Goal: Navigation & Orientation: Understand site structure

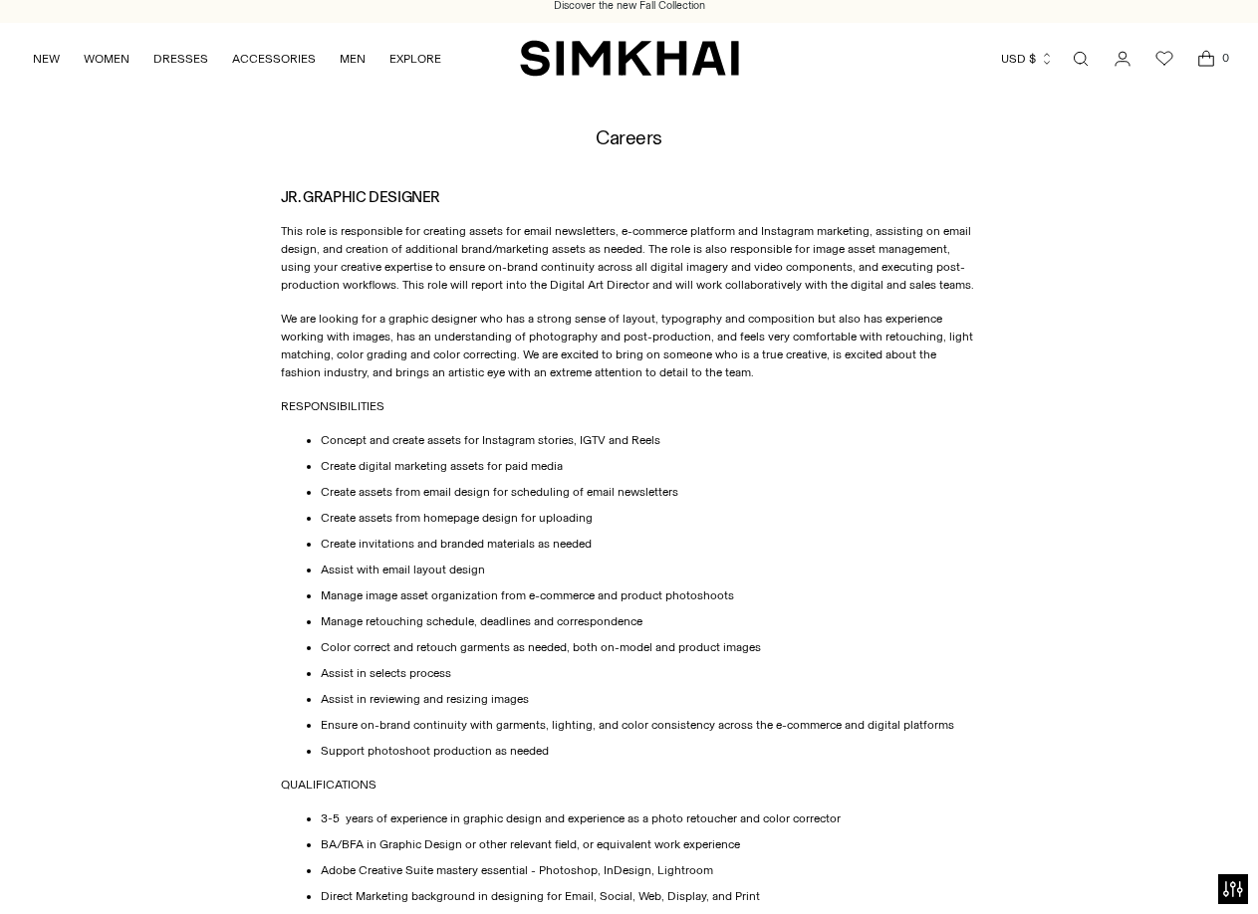
scroll to position [907, 0]
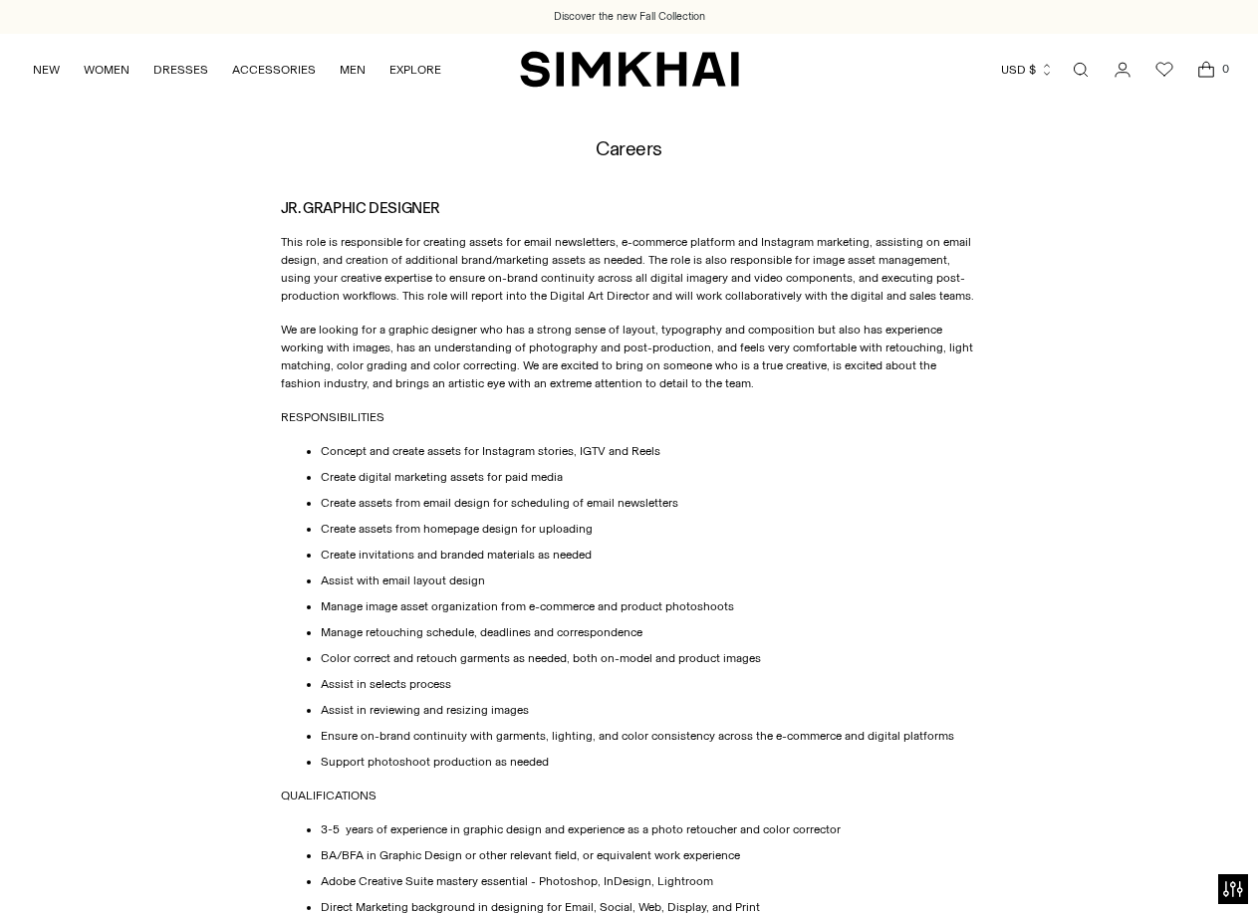
click at [601, 79] on img "SIMKHAI" at bounding box center [629, 69] width 219 height 39
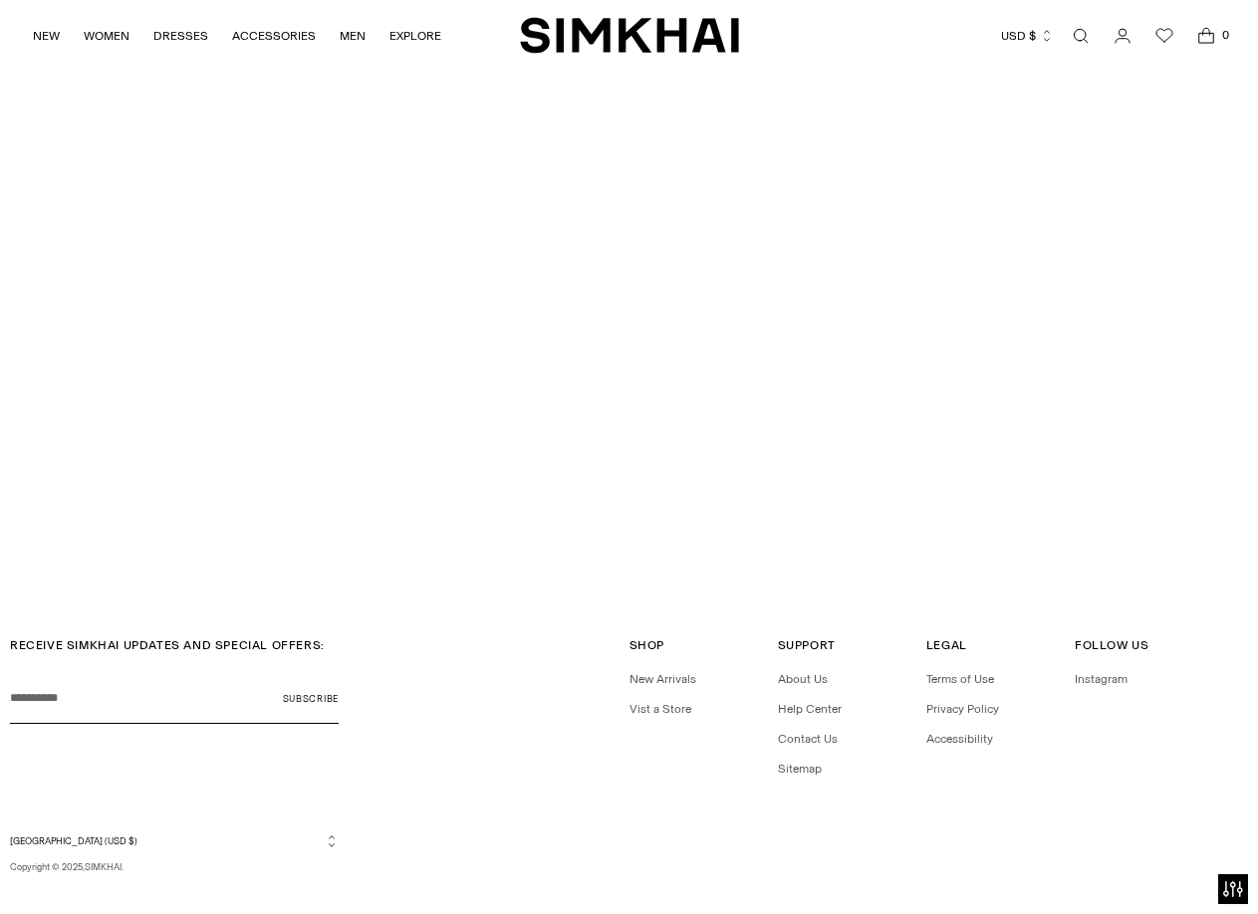
scroll to position [4507, 0]
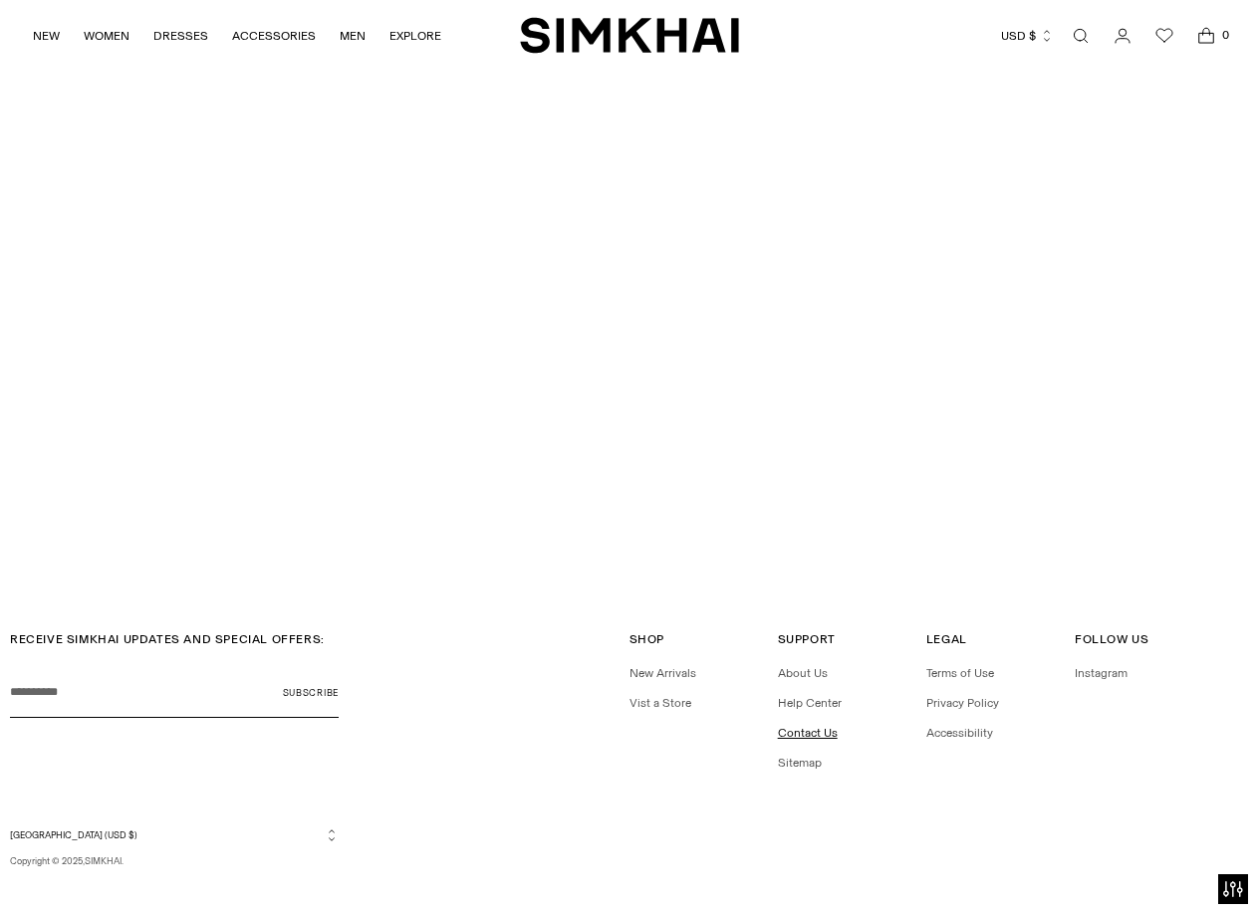
click at [802, 726] on link "Contact Us" at bounding box center [808, 733] width 60 height 14
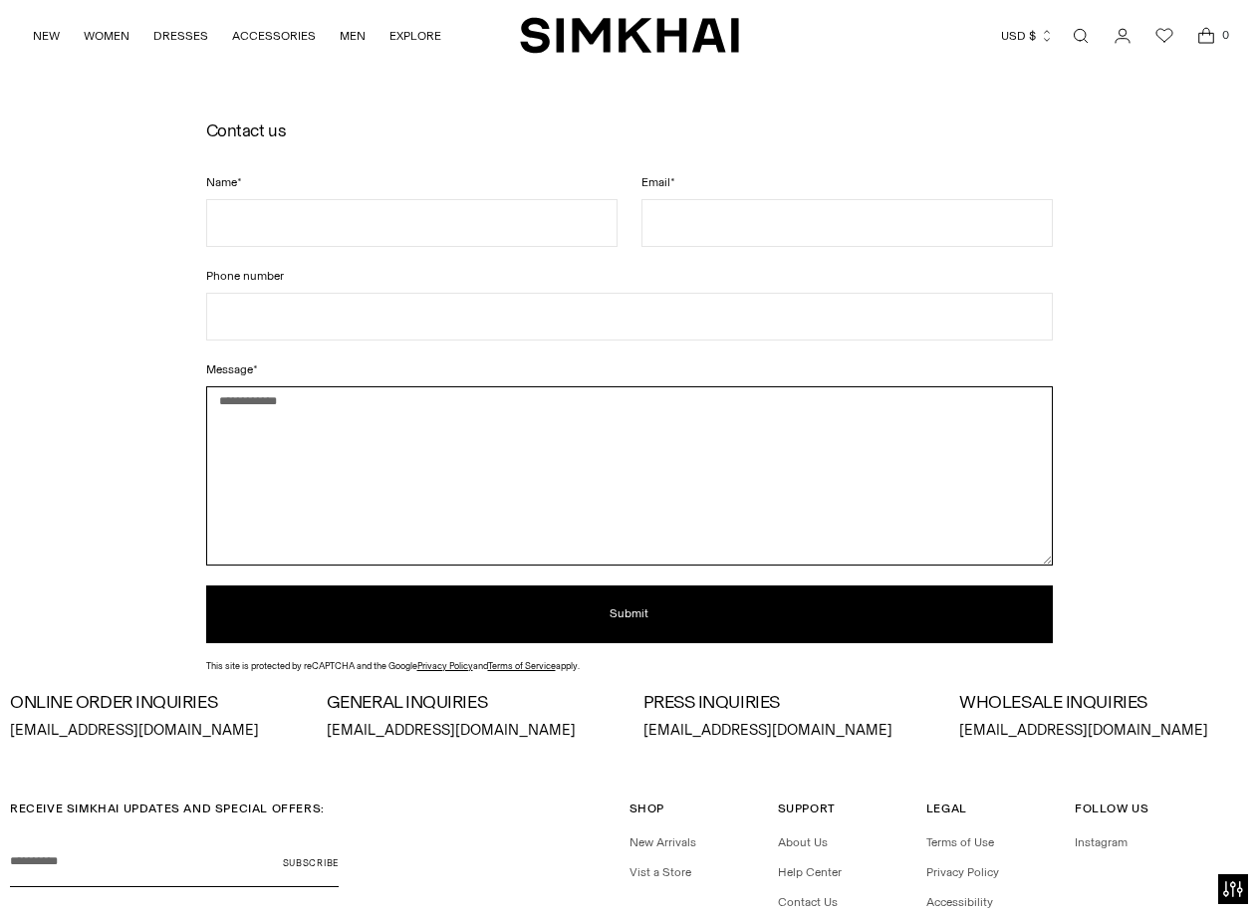
scroll to position [336, 0]
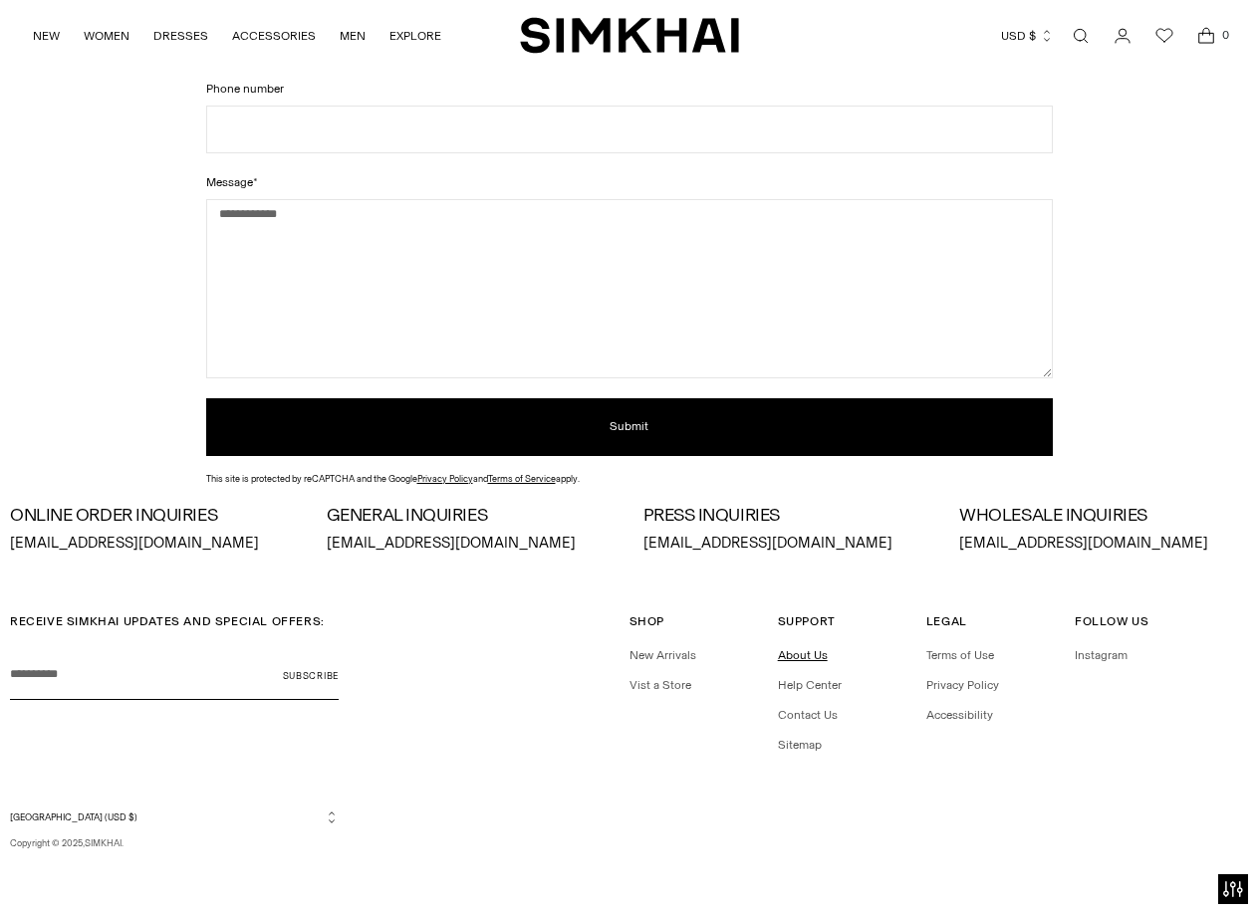
click at [815, 657] on link "About Us" at bounding box center [803, 655] width 50 height 14
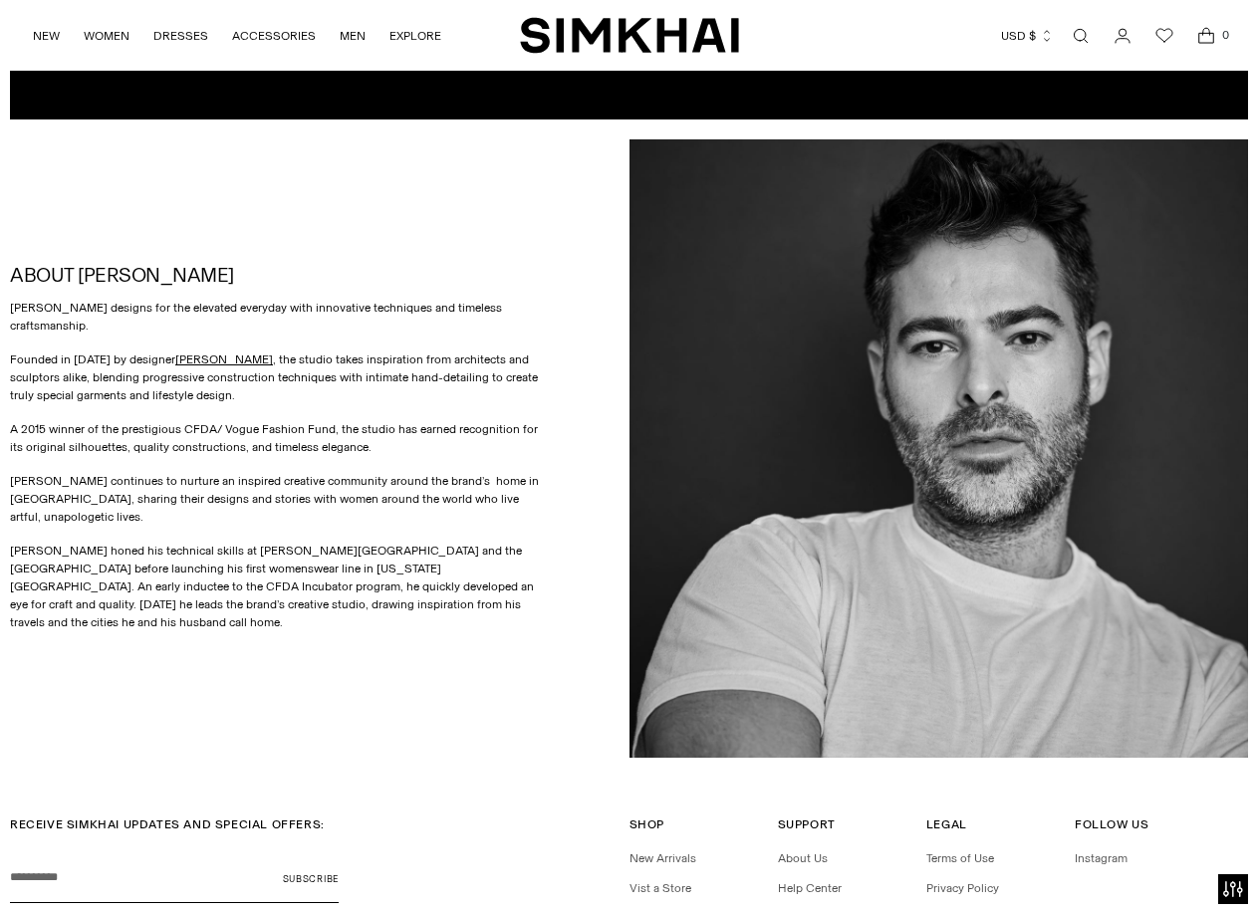
scroll to position [900, 0]
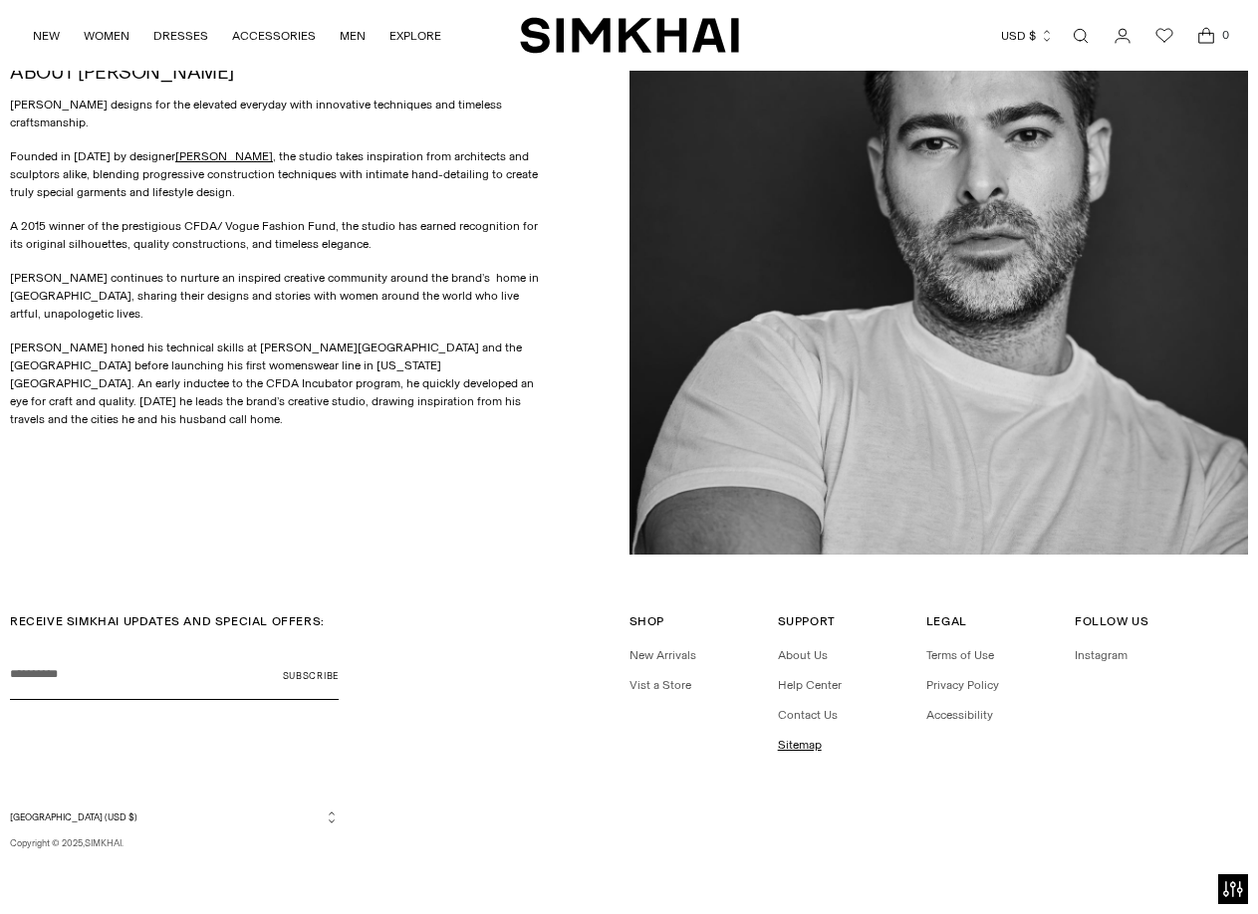
click at [788, 741] on link "Sitemap" at bounding box center [800, 745] width 44 height 14
